Goal: Information Seeking & Learning: Learn about a topic

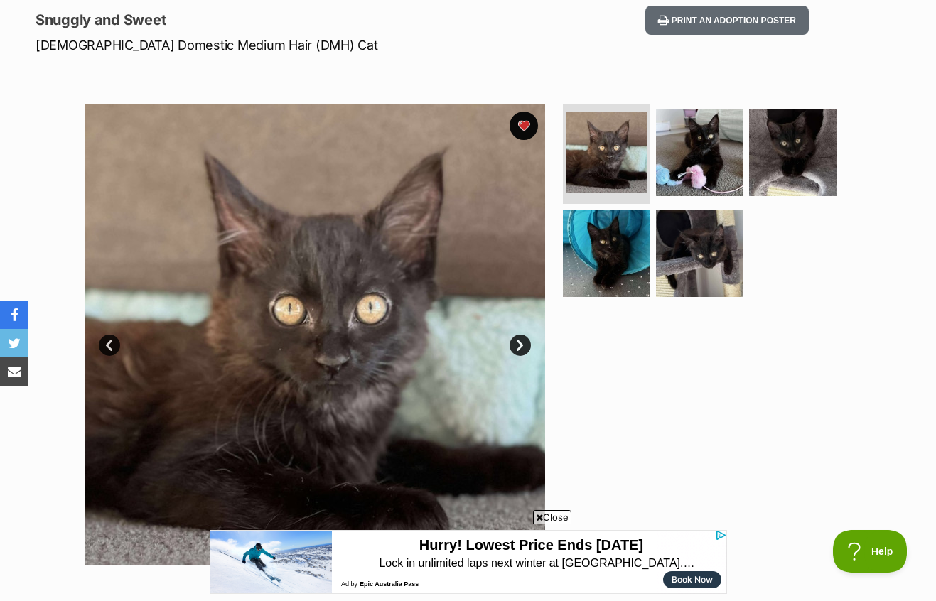
click at [522, 335] on link "Next" at bounding box center [520, 345] width 21 height 21
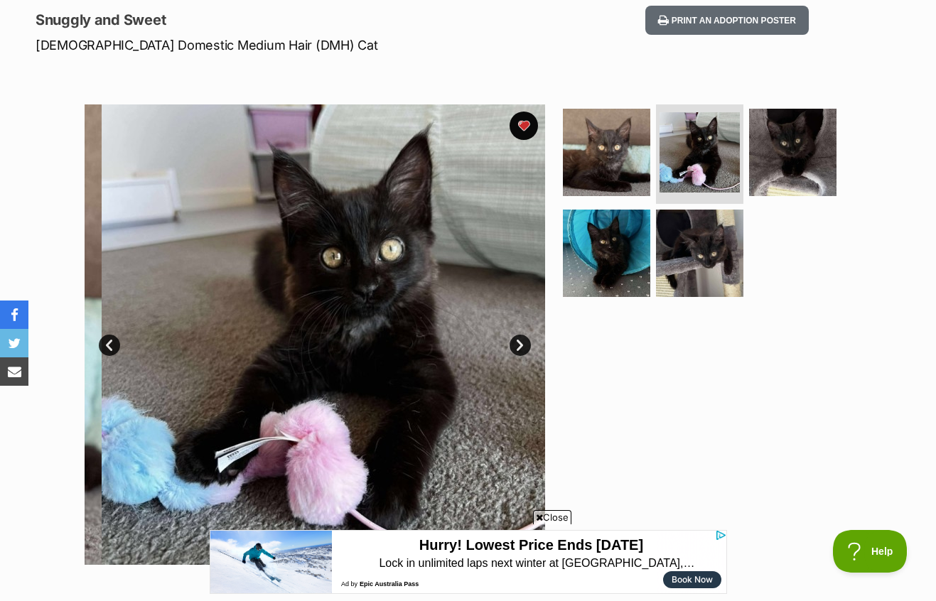
click at [522, 335] on link "Next" at bounding box center [520, 345] width 21 height 21
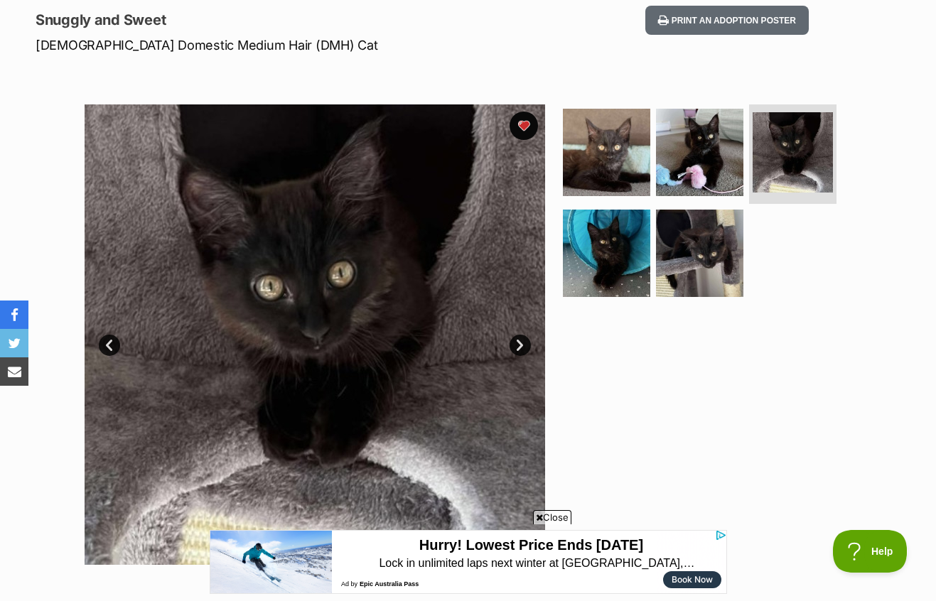
click at [522, 335] on link "Next" at bounding box center [520, 345] width 21 height 21
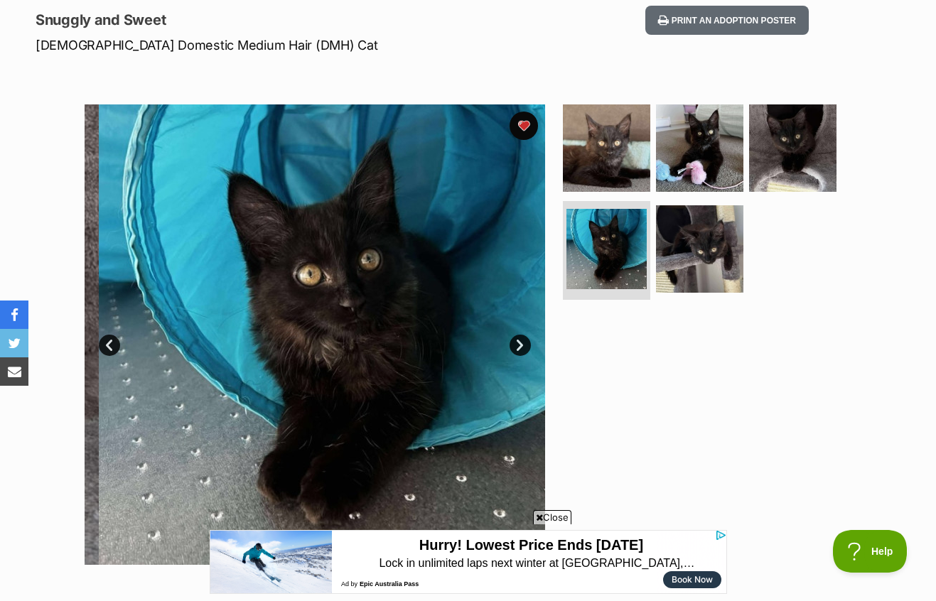
click at [522, 335] on link "Next" at bounding box center [520, 345] width 21 height 21
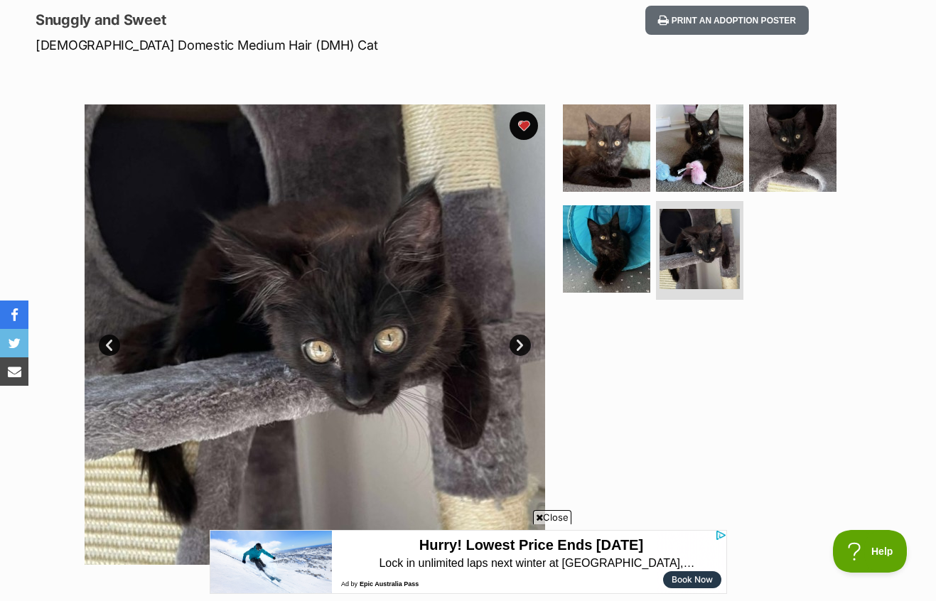
click at [522, 335] on link "Next" at bounding box center [520, 345] width 21 height 21
